Goal: Transaction & Acquisition: Purchase product/service

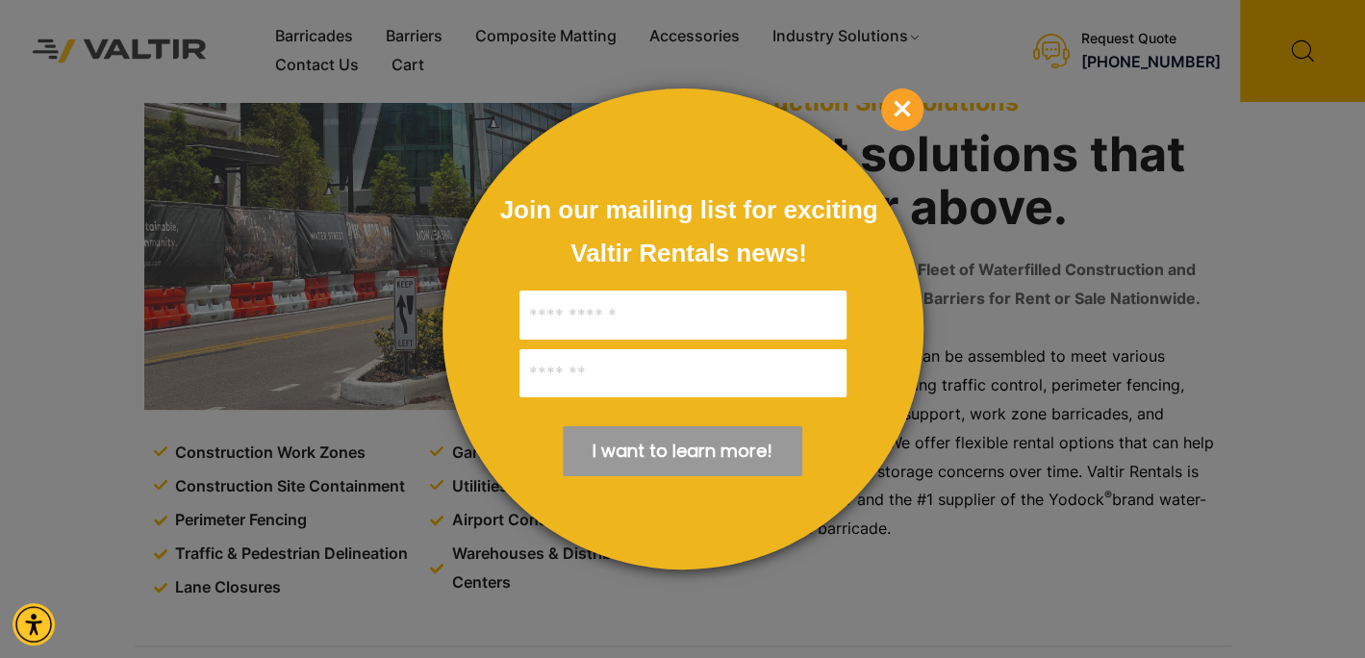
scroll to position [96, 0]
click at [902, 100] on span "×" at bounding box center [902, 110] width 42 height 42
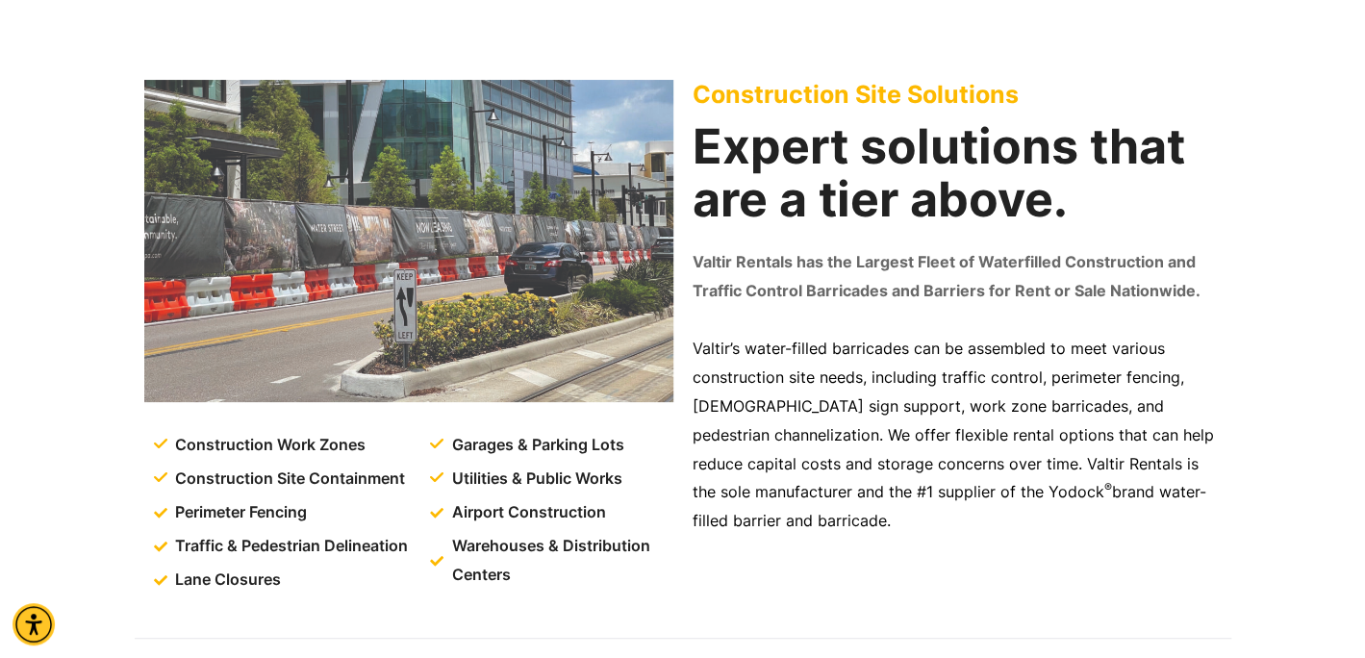
scroll to position [0, 0]
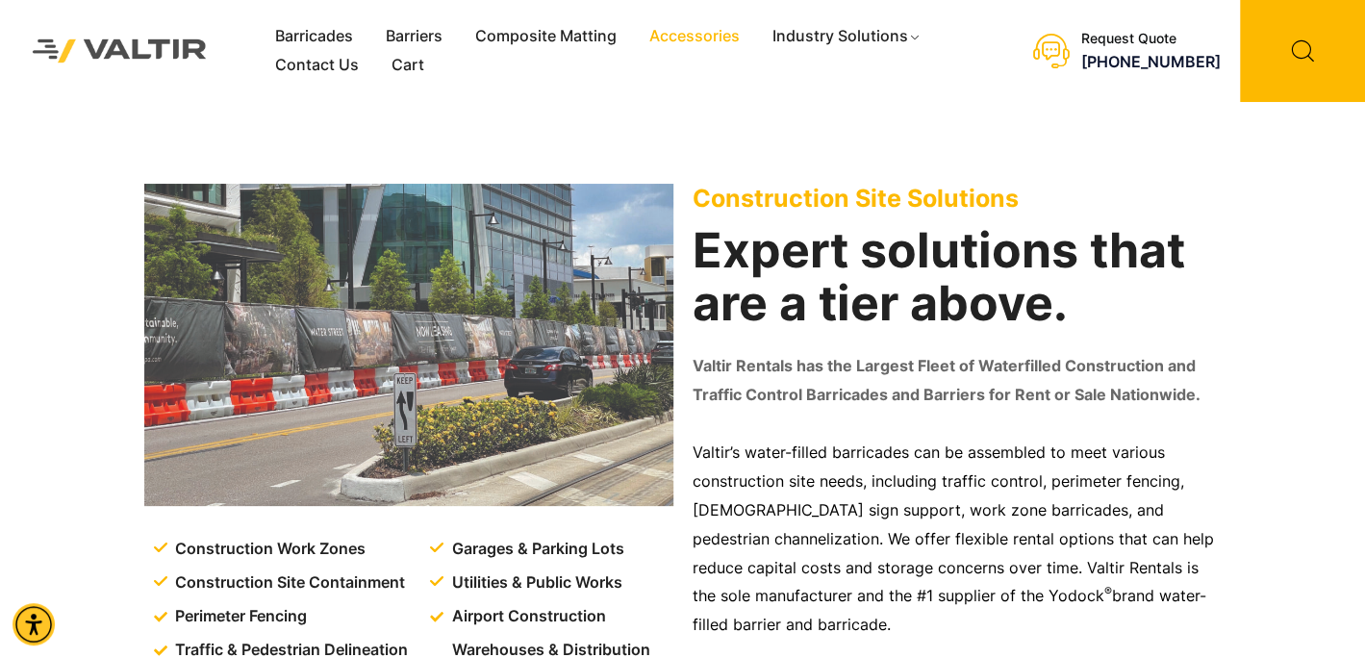
click at [704, 37] on link "Accessories" at bounding box center [694, 36] width 123 height 29
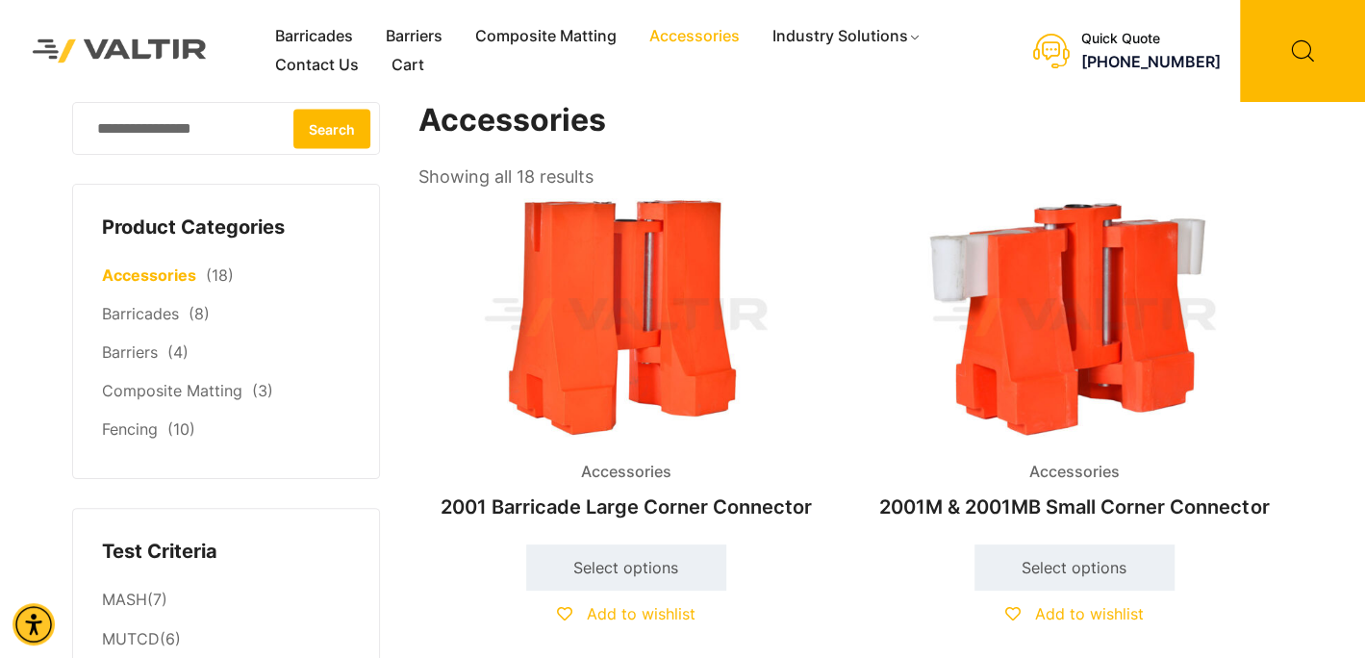
click at [175, 133] on input "Search for:" at bounding box center [226, 128] width 308 height 53
type input "**********"
click at [293, 109] on button "Search" at bounding box center [331, 128] width 77 height 39
